Goal: Transaction & Acquisition: Book appointment/travel/reservation

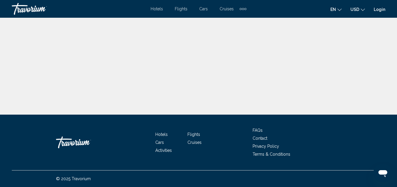
click at [158, 9] on span "Hotels" at bounding box center [157, 8] width 12 height 5
click at [159, 9] on span "Hotels" at bounding box center [157, 8] width 12 height 5
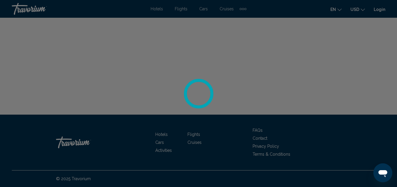
click at [159, 9] on div "Skip to main content Hotels Flights Cars Cruises Activities Hotels Flights Cars…" at bounding box center [198, 93] width 397 height 187
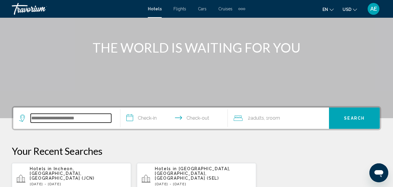
click at [83, 117] on input "Search widget" at bounding box center [71, 118] width 80 height 9
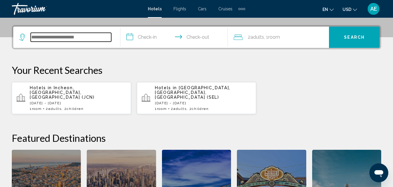
scroll to position [146, 0]
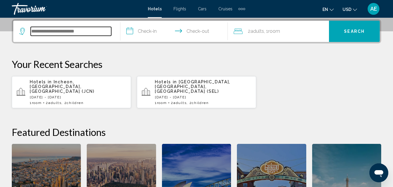
click at [101, 32] on input "Search widget" at bounding box center [71, 31] width 80 height 9
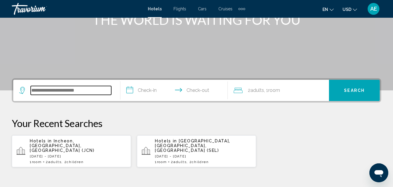
click at [85, 93] on input "Search widget" at bounding box center [71, 90] width 80 height 9
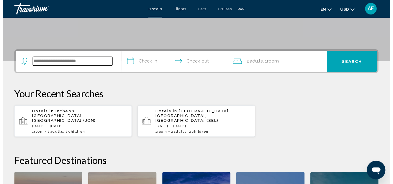
scroll to position [87, 0]
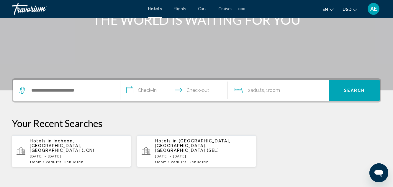
click at [103, 154] on p "Thu, 04 Sep - Mon, 08 Sep" at bounding box center [78, 156] width 96 height 4
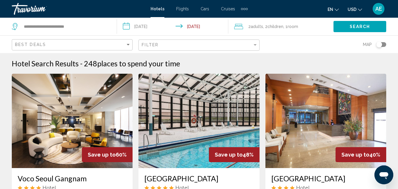
click at [153, 48] on div "Filter" at bounding box center [200, 45] width 116 height 11
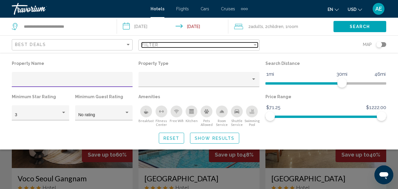
click at [167, 47] on div "Filter" at bounding box center [197, 44] width 111 height 5
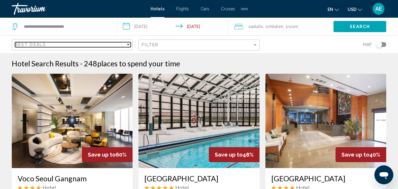
click at [119, 44] on div "Best Deals" at bounding box center [70, 44] width 111 height 5
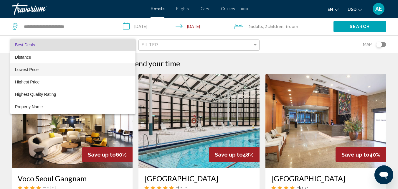
click at [105, 72] on span "Lowest Price" at bounding box center [73, 69] width 116 height 12
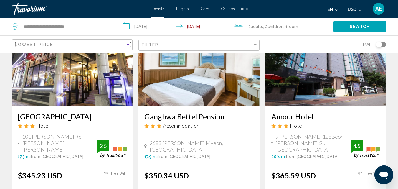
scroll to position [796, 0]
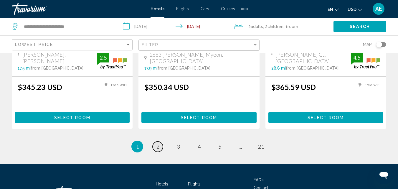
click at [160, 142] on link "page 2" at bounding box center [158, 147] width 10 height 10
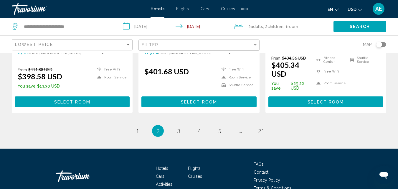
scroll to position [842, 0]
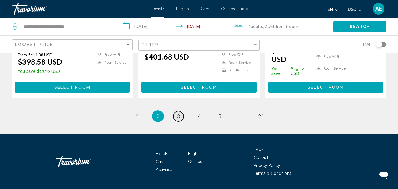
click at [181, 111] on link "page 3" at bounding box center [178, 116] width 10 height 10
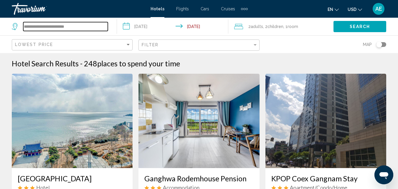
click at [75, 27] on input "**********" at bounding box center [65, 26] width 85 height 9
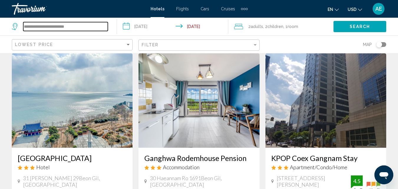
scroll to position [29, 0]
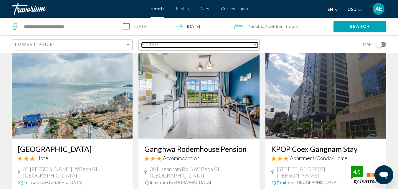
click at [158, 46] on span "Filter" at bounding box center [150, 44] width 17 height 5
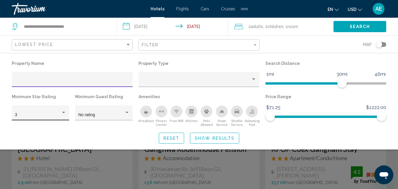
click at [53, 114] on div "3" at bounding box center [38, 115] width 46 height 5
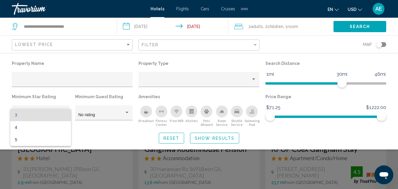
click at [56, 114] on span "3" at bounding box center [40, 115] width 51 height 12
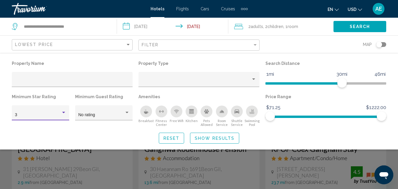
click at [180, 139] on button "Reset" at bounding box center [172, 138] width 26 height 11
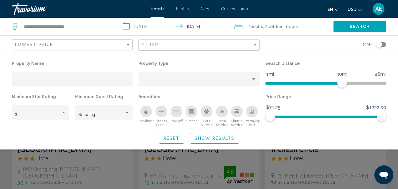
click at [214, 139] on span "Show Results" at bounding box center [215, 138] width 40 height 5
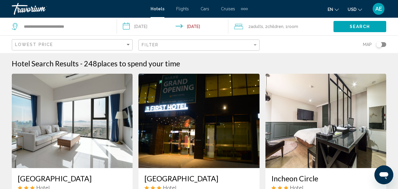
drag, startPoint x: 342, startPoint y: 28, endPoint x: 333, endPoint y: 20, distance: 11.7
click at [343, 27] on button "Search" at bounding box center [360, 26] width 53 height 11
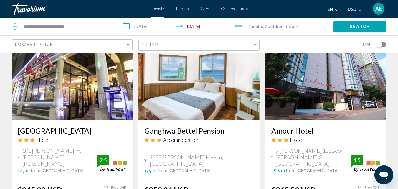
scroll to position [795, 0]
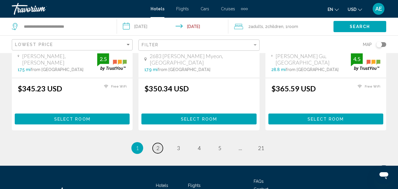
click at [159, 145] on span "2" at bounding box center [158, 148] width 3 height 6
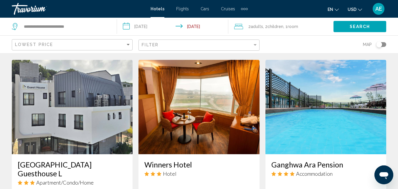
scroll to position [590, 0]
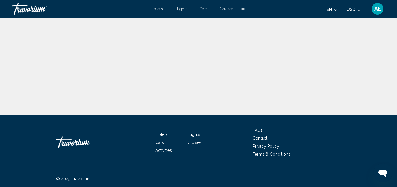
click at [155, 10] on span "Hotels" at bounding box center [157, 8] width 12 height 5
